Goal: Find specific page/section: Find specific page/section

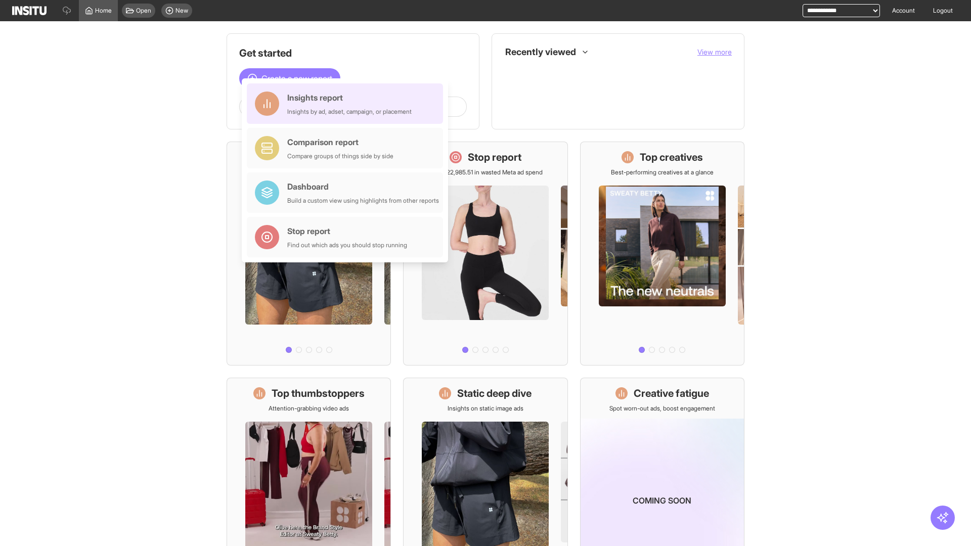
click at [347, 104] on div "Insights report Insights by ad, adset, campaign, or placement" at bounding box center [349, 104] width 124 height 24
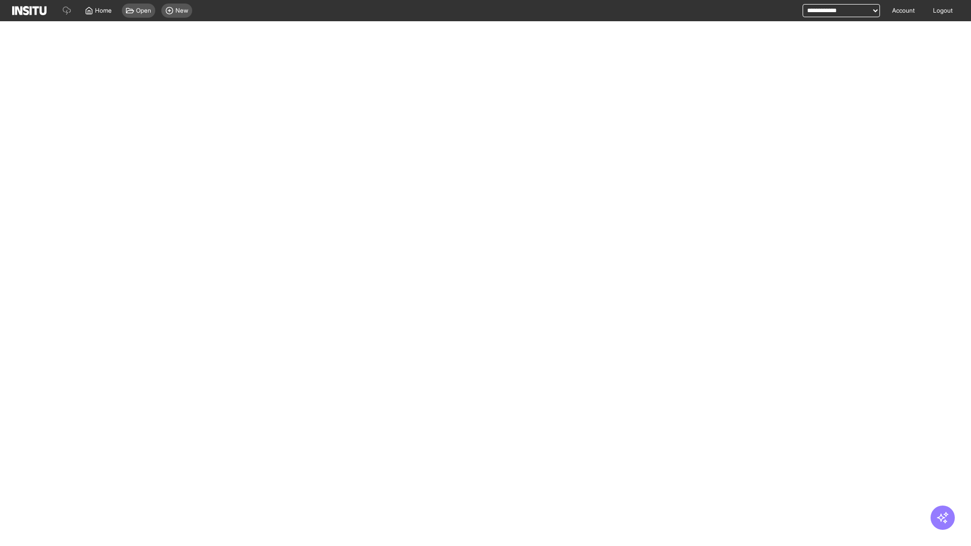
select select "**"
